Goal: Navigation & Orientation: Find specific page/section

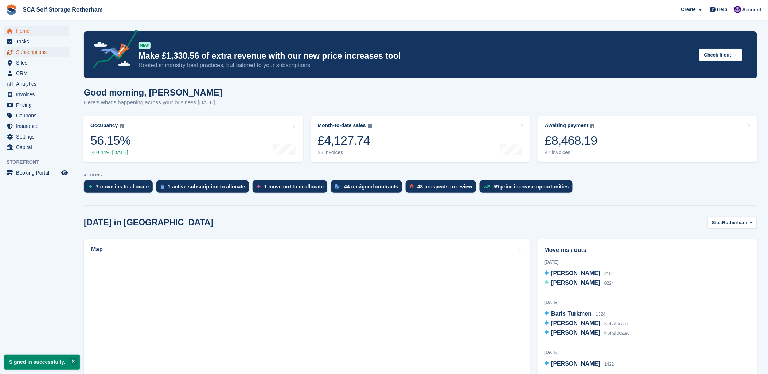
click at [36, 55] on span "Subscriptions" at bounding box center [38, 52] width 44 height 10
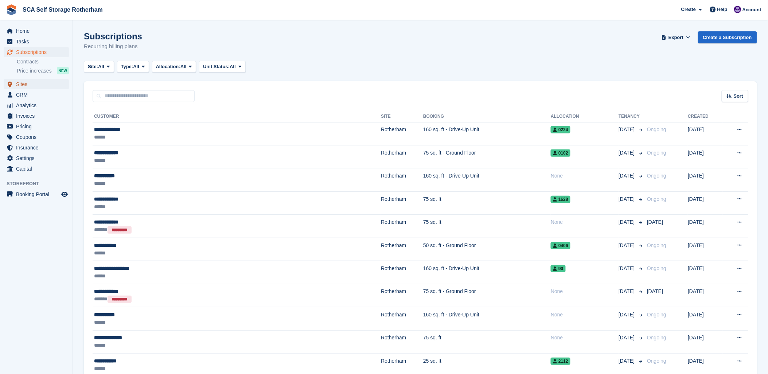
click at [34, 81] on span "Sites" at bounding box center [38, 84] width 44 height 10
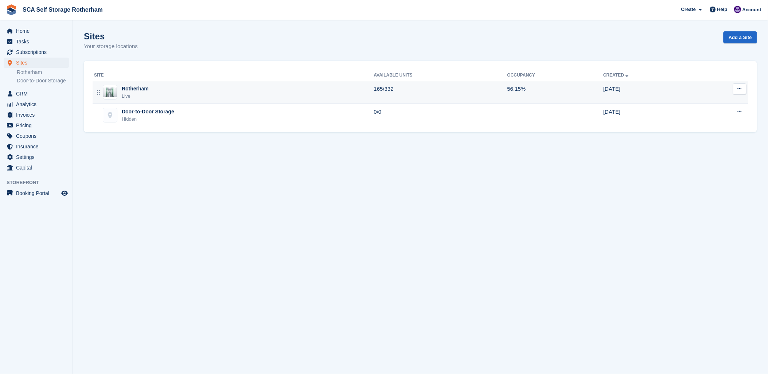
click at [140, 95] on div "Live" at bounding box center [135, 96] width 27 height 7
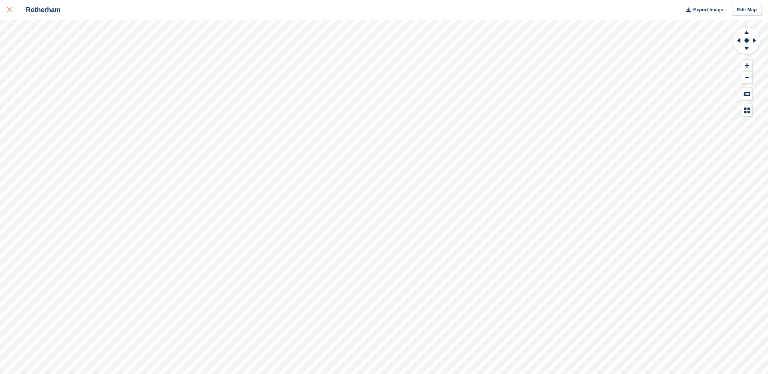
click at [8, 8] on icon at bounding box center [9, 9] width 4 height 4
drag, startPoint x: 9, startPoint y: 5, endPoint x: 11, endPoint y: 8, distance: 3.8
click at [9, 5] on link at bounding box center [9, 10] width 19 height 20
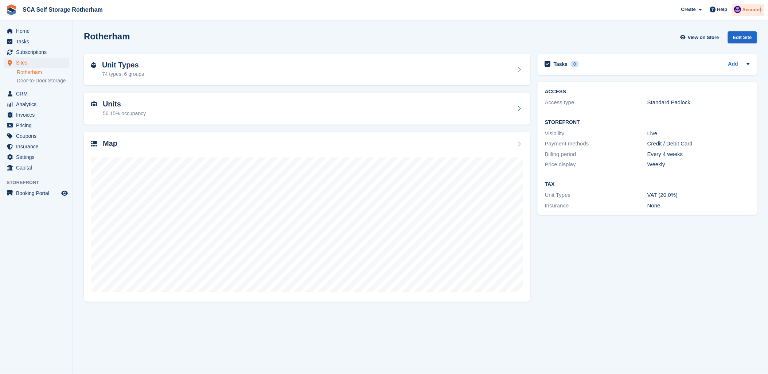
click at [760, 12] on div "Account" at bounding box center [749, 10] width 32 height 13
drag, startPoint x: 760, startPoint y: 12, endPoint x: 698, endPoint y: 73, distance: 86.4
click at [698, 73] on div "Logout" at bounding box center [694, 73] width 17 height 8
